Goal: Transaction & Acquisition: Book appointment/travel/reservation

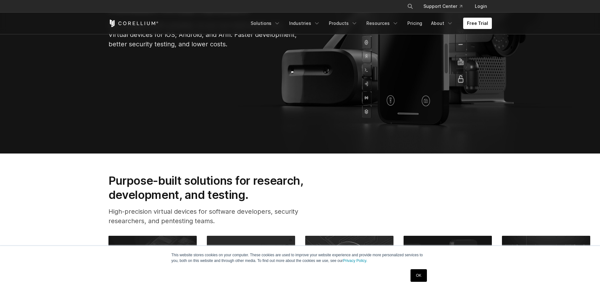
scroll to position [63, 0]
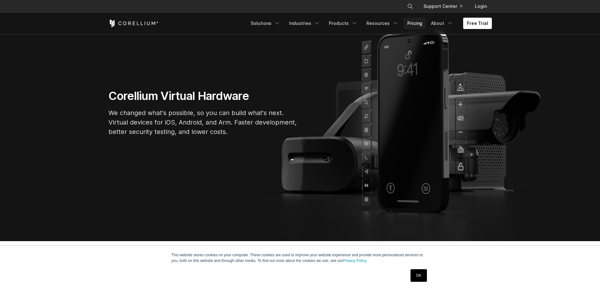
click at [419, 23] on link "Pricing" at bounding box center [415, 23] width 22 height 11
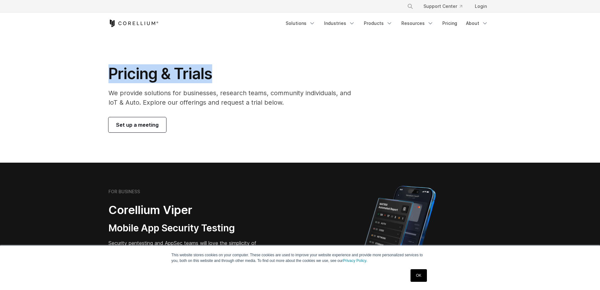
drag, startPoint x: 112, startPoint y: 74, endPoint x: 217, endPoint y: 77, distance: 104.5
click at [217, 77] on h1 "Pricing & Trials" at bounding box center [234, 73] width 251 height 19
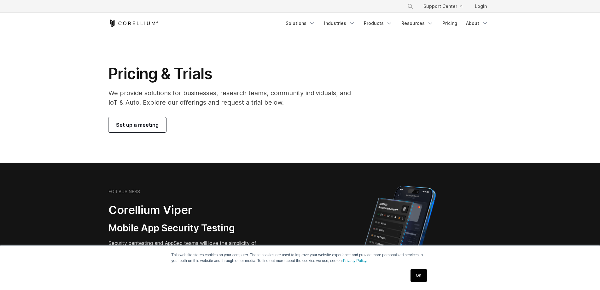
click at [192, 101] on p "We provide solutions for businesses, research teams, community individuals, and…" at bounding box center [234, 97] width 251 height 19
click at [147, 127] on span "Set up a meeting" at bounding box center [137, 125] width 43 height 8
